Goal: Navigation & Orientation: Find specific page/section

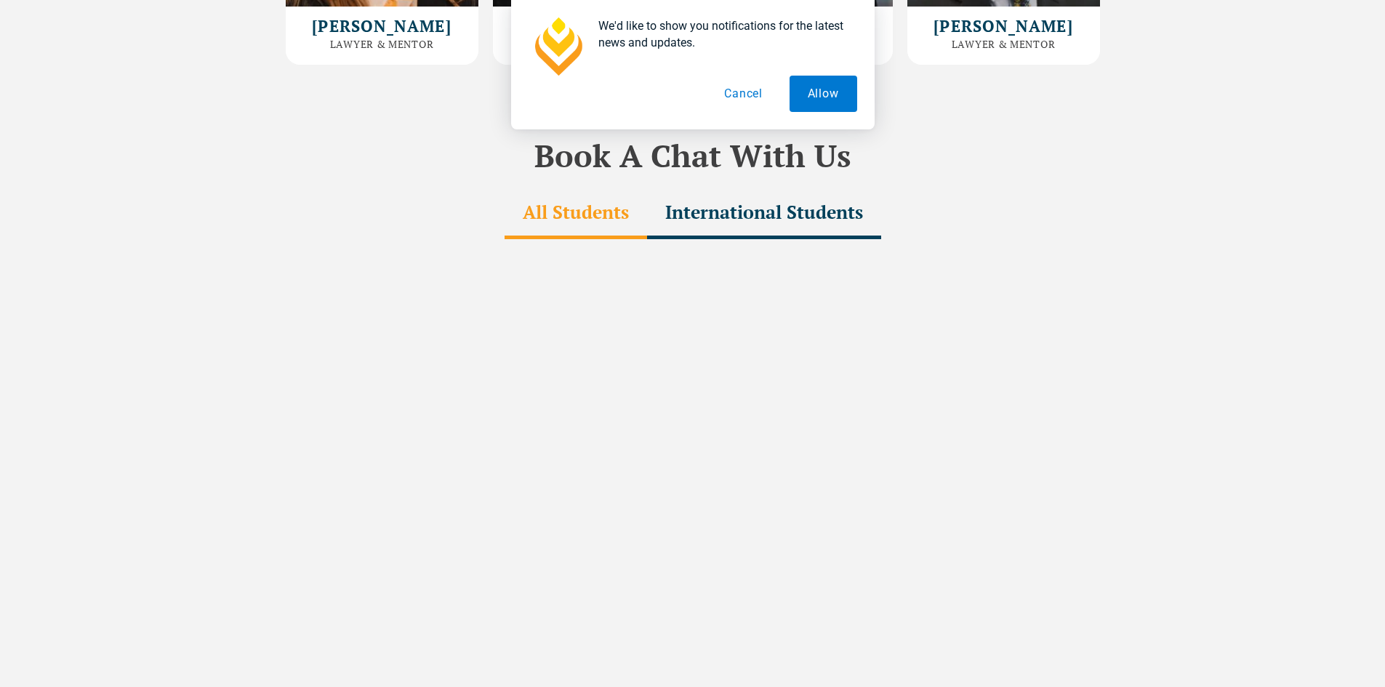
scroll to position [4907, 0]
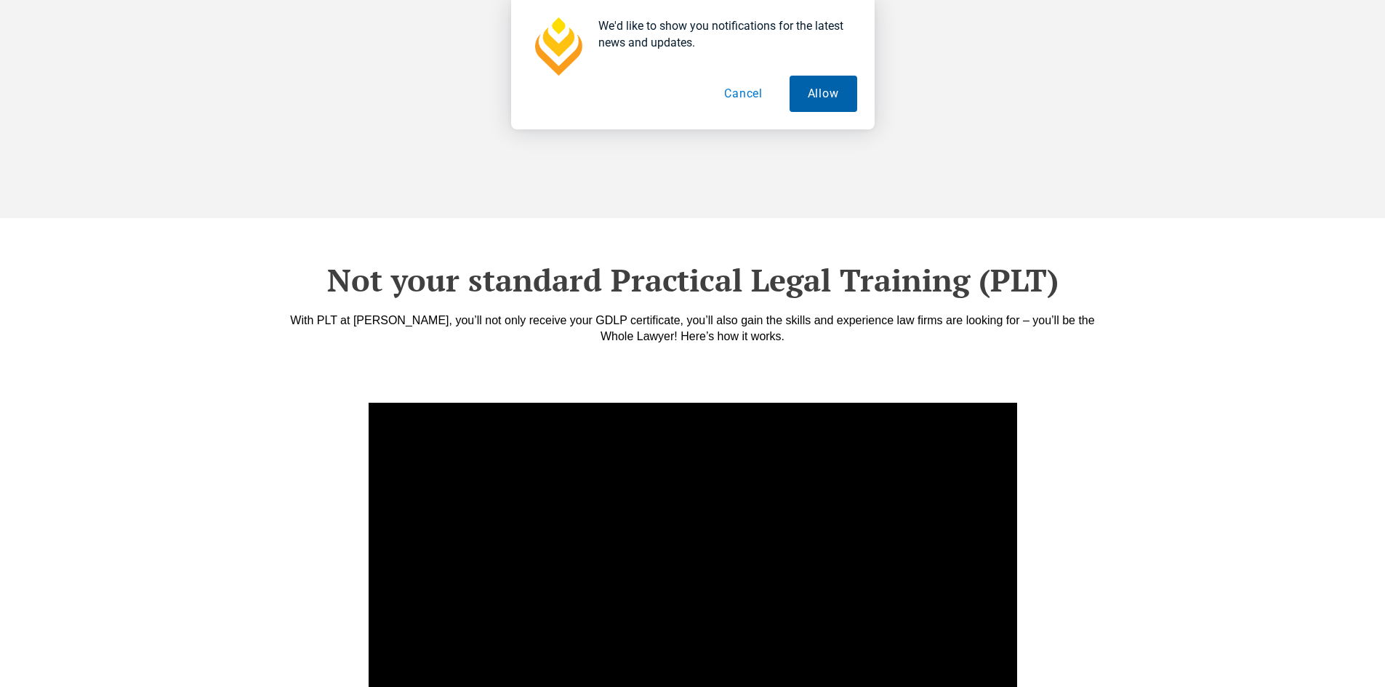
click at [841, 102] on button "Allow" at bounding box center [824, 94] width 68 height 36
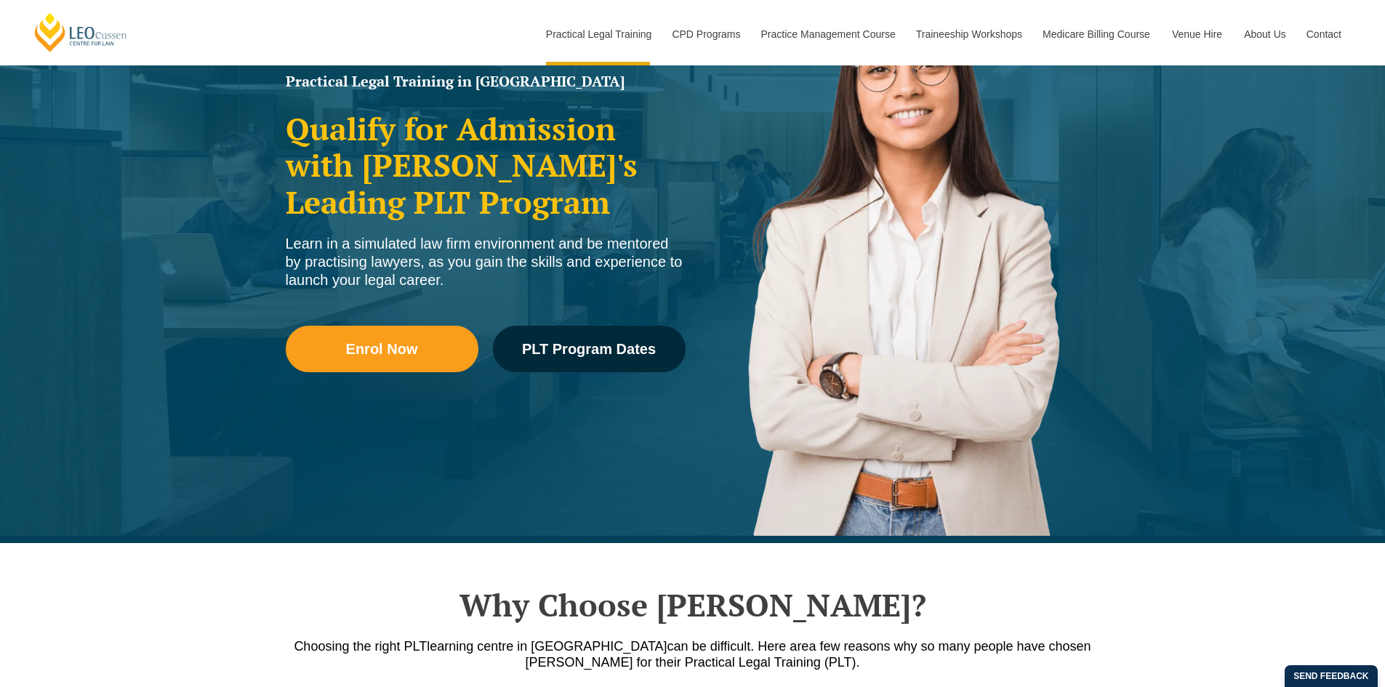
scroll to position [0, 0]
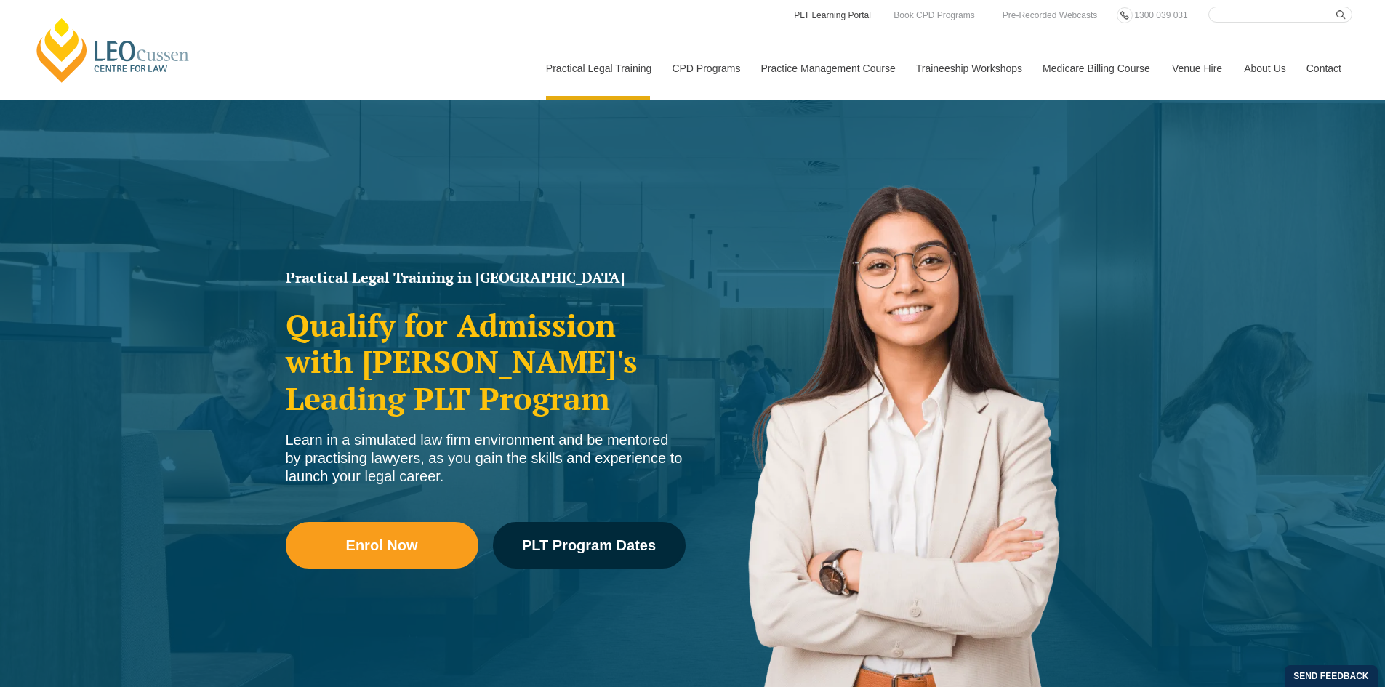
click at [864, 17] on link "PLT Learning Portal" at bounding box center [833, 15] width 80 height 16
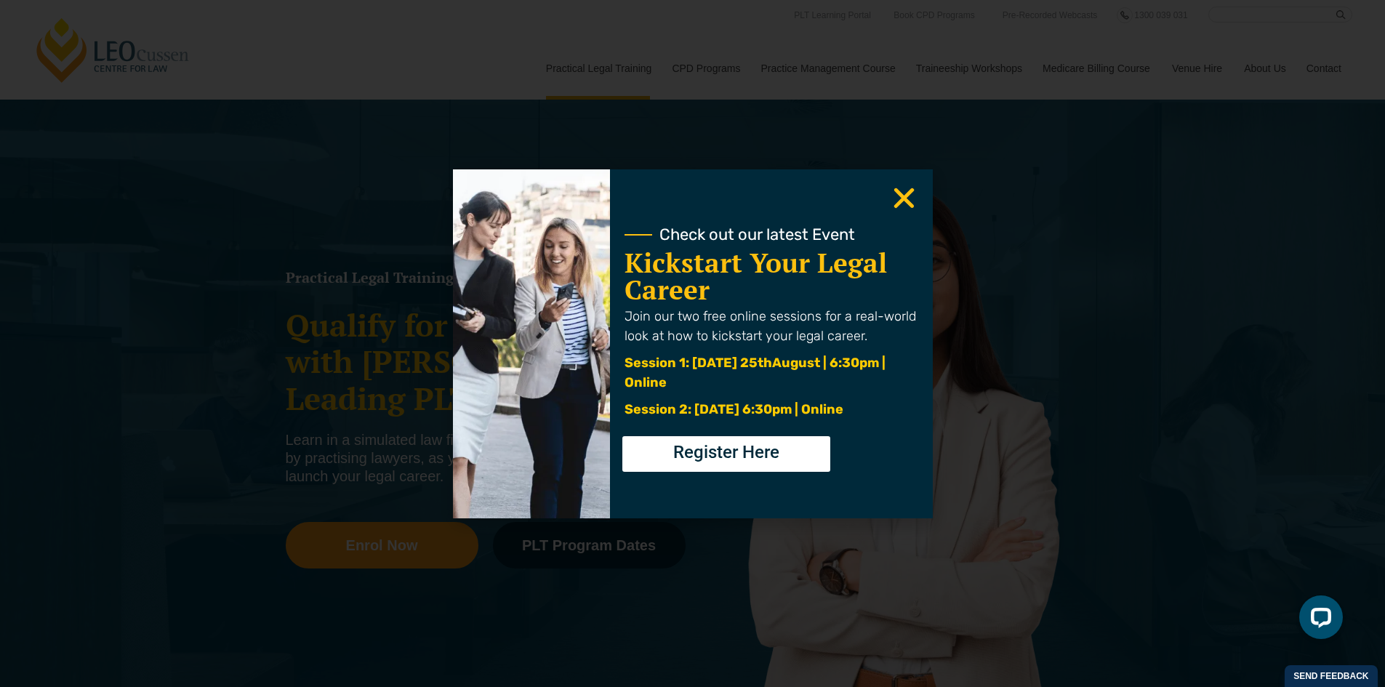
click at [894, 207] on icon "Close" at bounding box center [904, 198] width 28 height 28
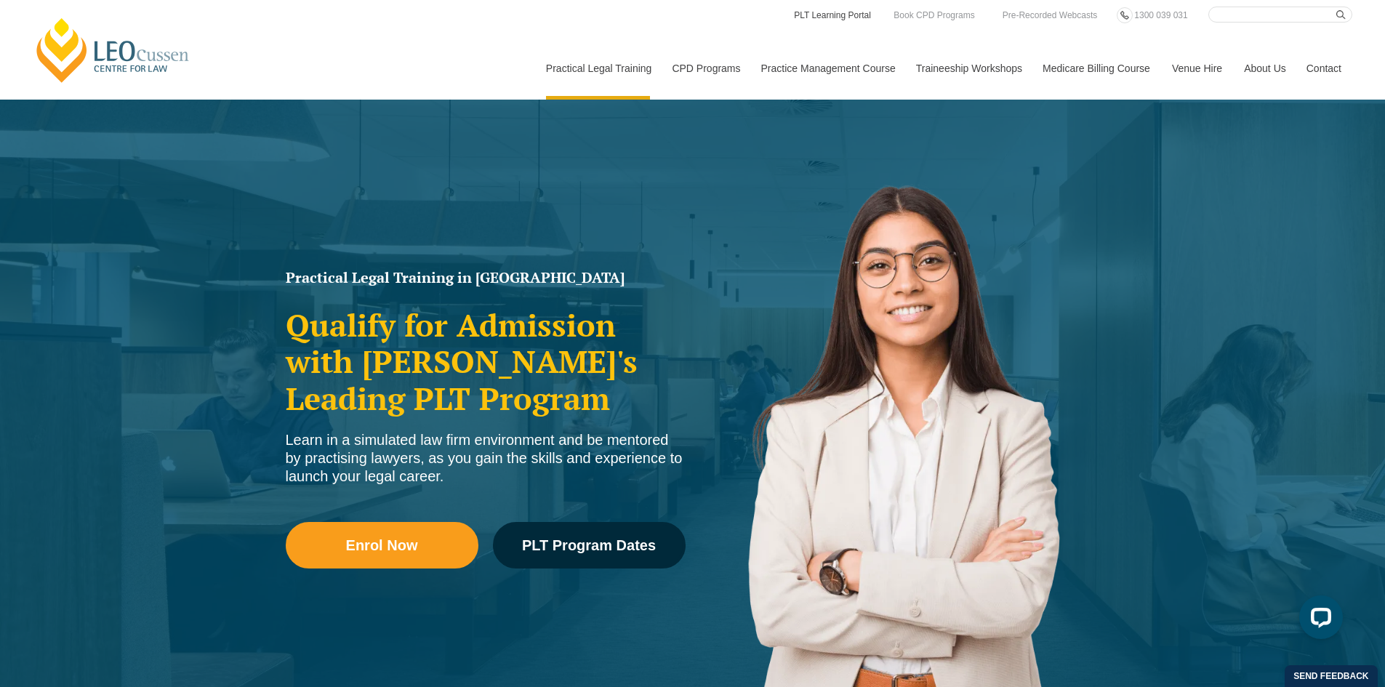
click at [828, 21] on link "PLT Learning Portal" at bounding box center [833, 15] width 80 height 16
